Goal: Task Accomplishment & Management: Use online tool/utility

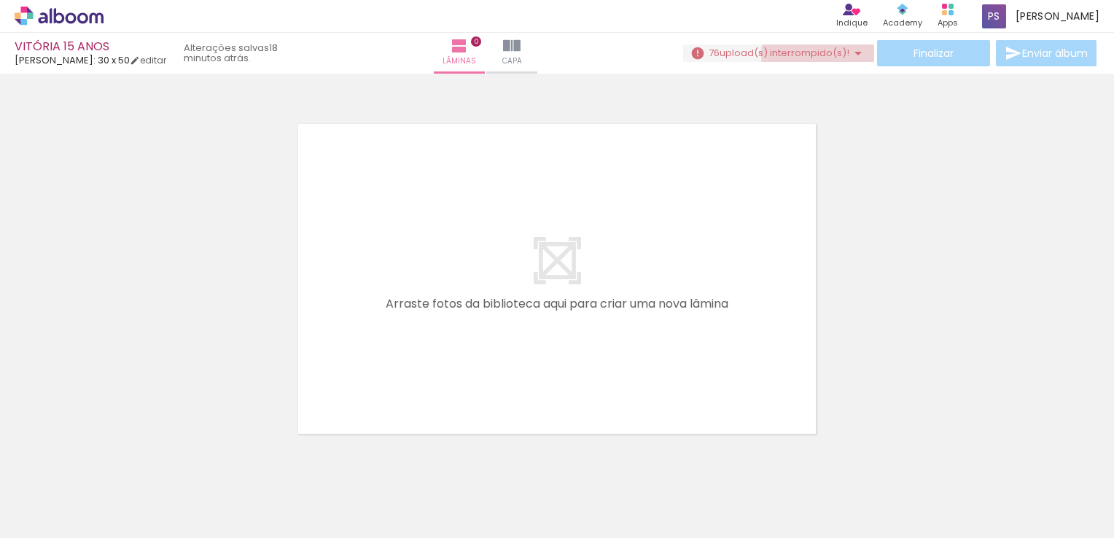
click at [828, 55] on span "upload(s) interrompido(s)!" at bounding box center [785, 53] width 130 height 14
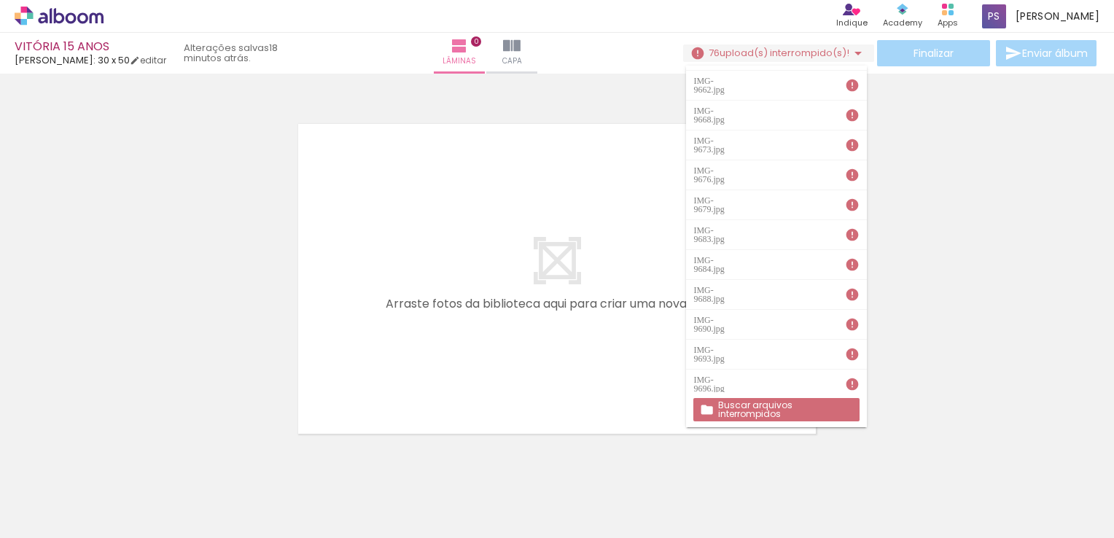
scroll to position [1712, 0]
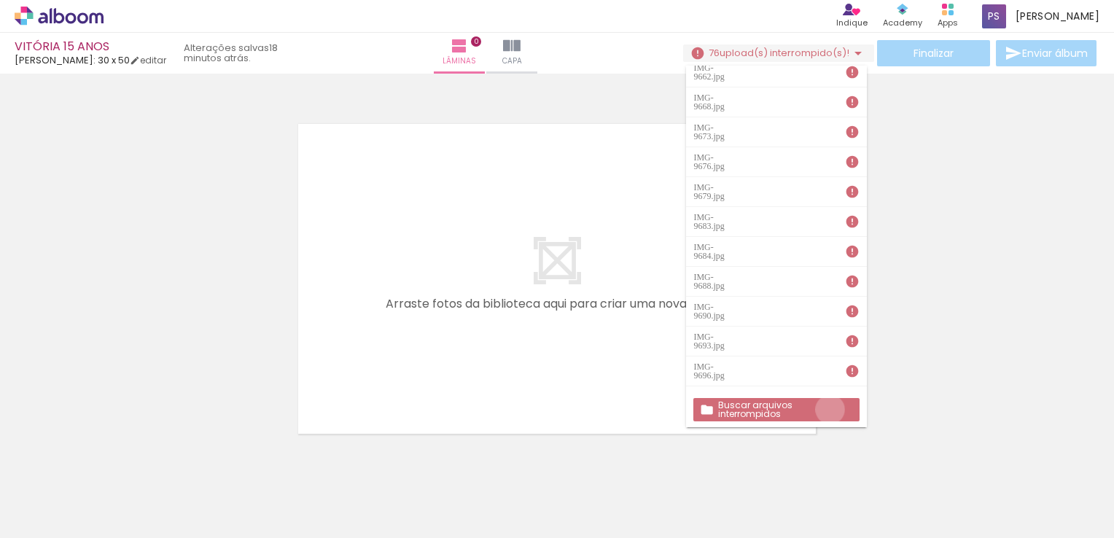
click at [0, 0] on slot "Buscar arquivos interrompidos" at bounding box center [0, 0] width 0 height 0
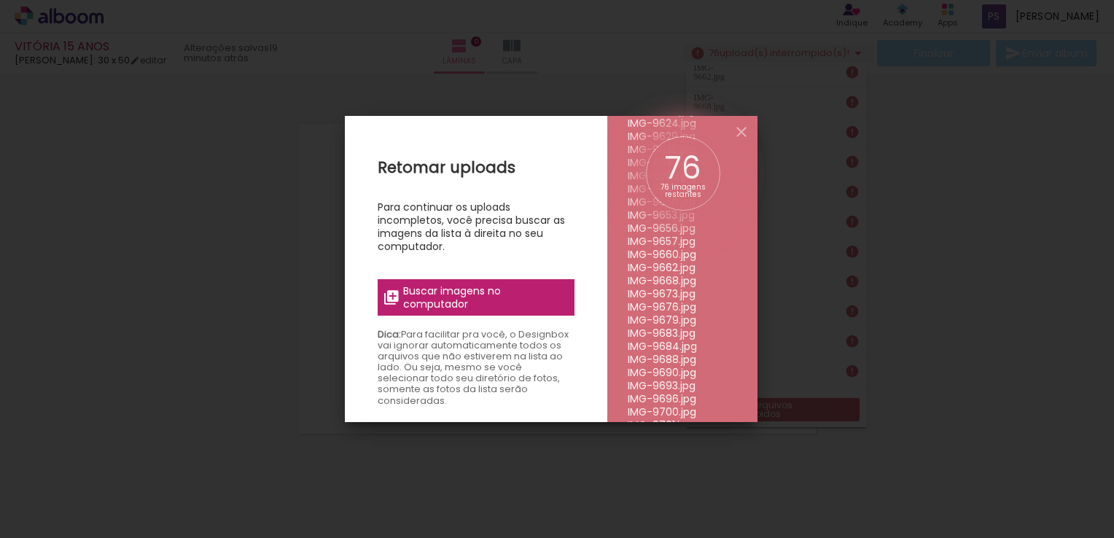
scroll to position [826, 0]
click at [500, 297] on span "Buscar imagens no computador" at bounding box center [484, 297] width 163 height 26
click at [0, 0] on input "file" at bounding box center [0, 0] width 0 height 0
click at [741, 131] on iron-icon at bounding box center [741, 131] width 17 height 17
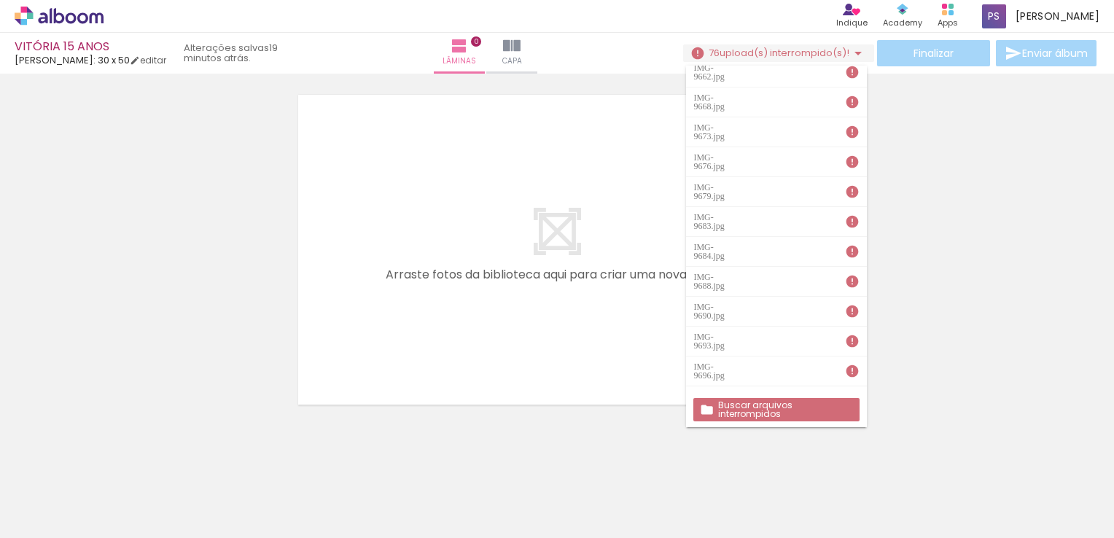
scroll to position [45, 0]
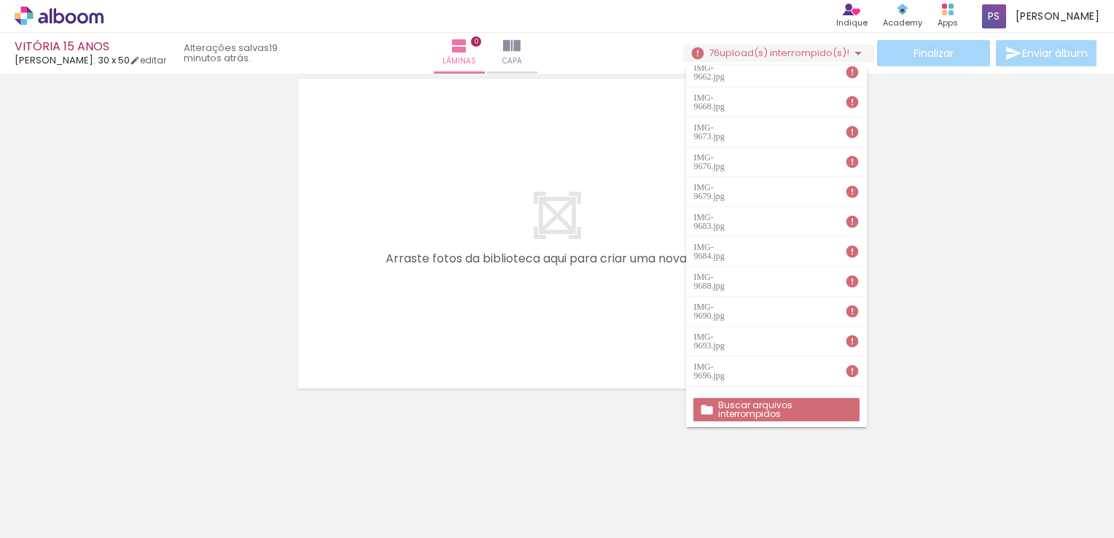
click at [198, 365] on div at bounding box center [557, 215] width 1114 height 363
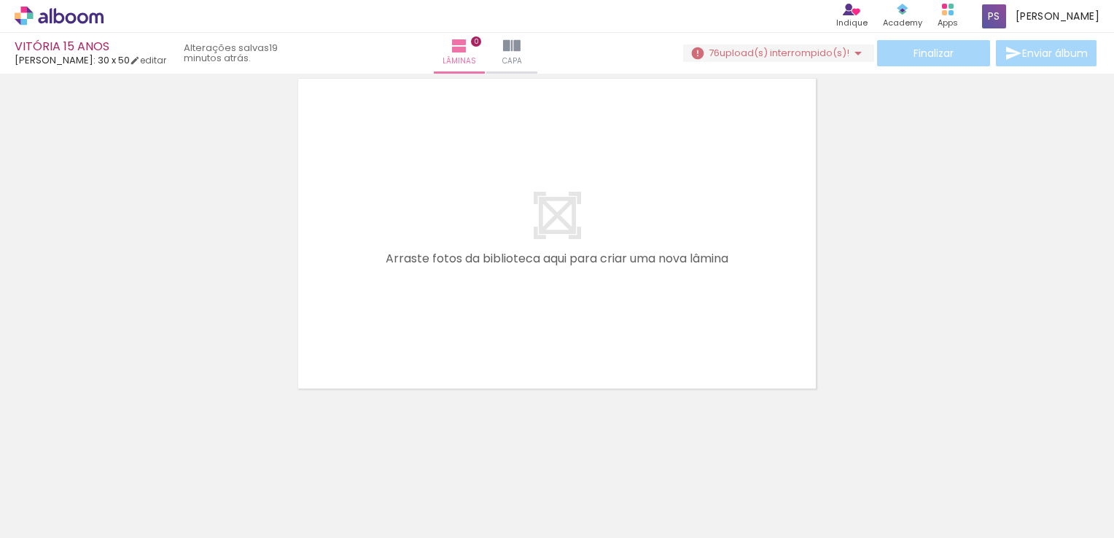
scroll to position [0, 0]
click at [51, 512] on span "Adicionar Fotos" at bounding box center [52, 518] width 44 height 16
click at [0, 0] on input "file" at bounding box center [0, 0] width 0 height 0
